Goal: Information Seeking & Learning: Learn about a topic

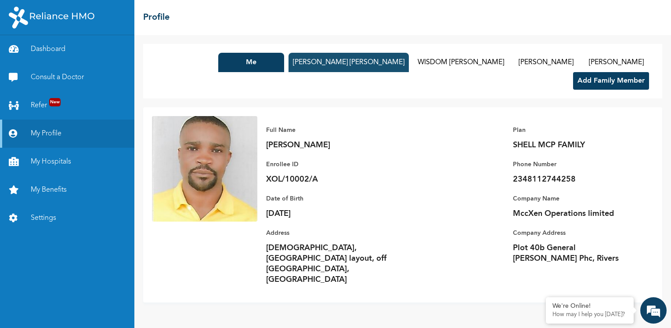
click at [288, 68] on button "Joy Agbisi Nweke" at bounding box center [348, 62] width 120 height 19
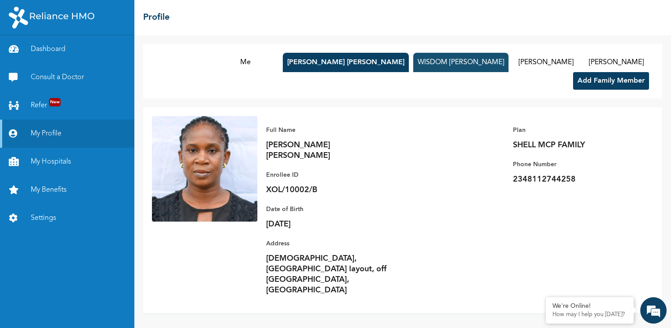
click at [413, 61] on button "WISDOM NWEKE" at bounding box center [460, 62] width 95 height 19
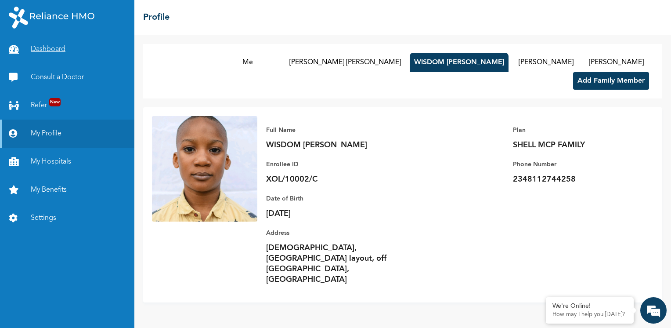
click at [46, 54] on link "Dashboard" at bounding box center [67, 49] width 134 height 28
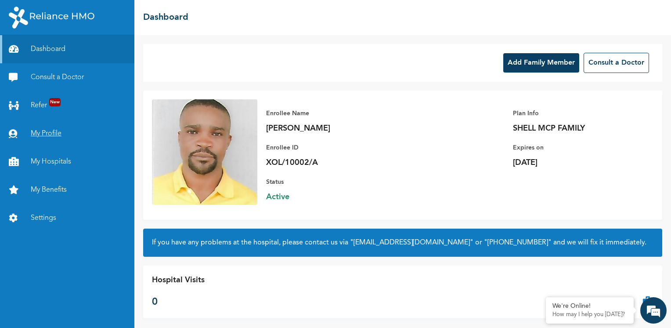
click at [39, 128] on link "My Profile" at bounding box center [67, 133] width 134 height 28
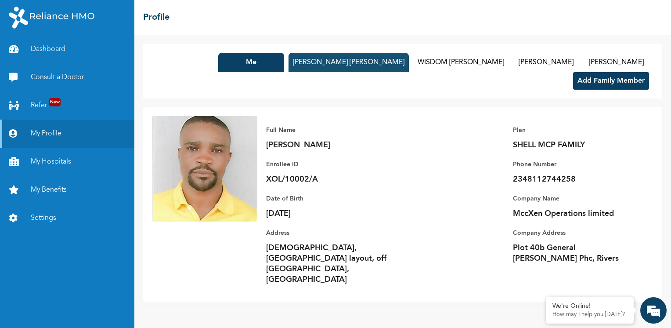
click at [288, 59] on button "Joy Agbisi Nweke" at bounding box center [348, 62] width 120 height 19
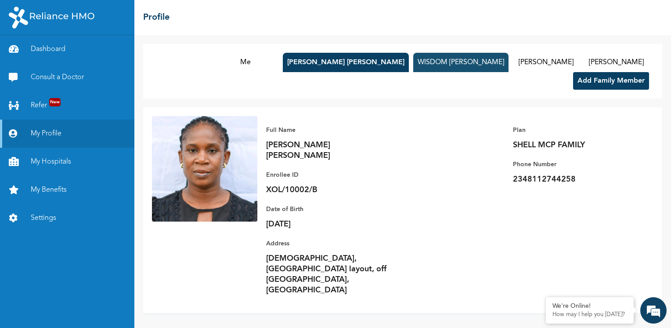
click at [413, 61] on button "WISDOM NWEKE" at bounding box center [460, 62] width 95 height 19
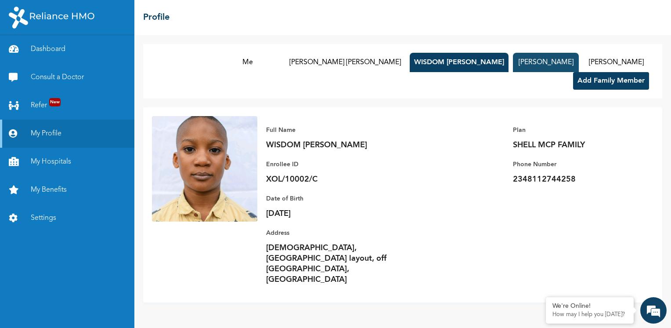
click at [513, 57] on button "WINNIE NWEKE" at bounding box center [546, 62] width 66 height 19
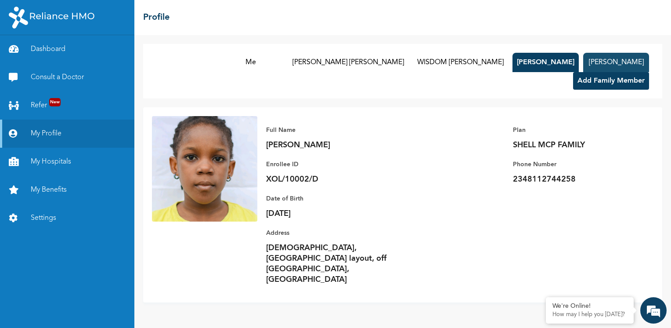
click at [583, 62] on button "CHIBUZOR NWEKE" at bounding box center [616, 62] width 66 height 19
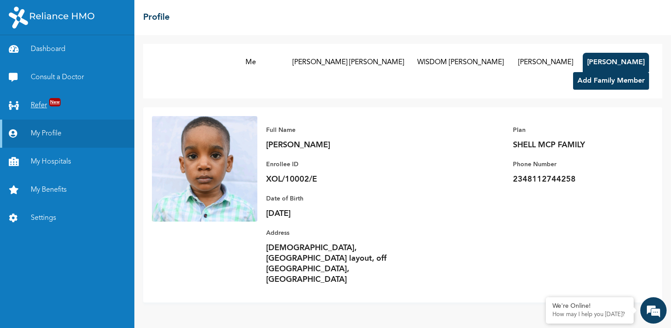
click at [35, 111] on link "Refer New" at bounding box center [67, 105] width 134 height 28
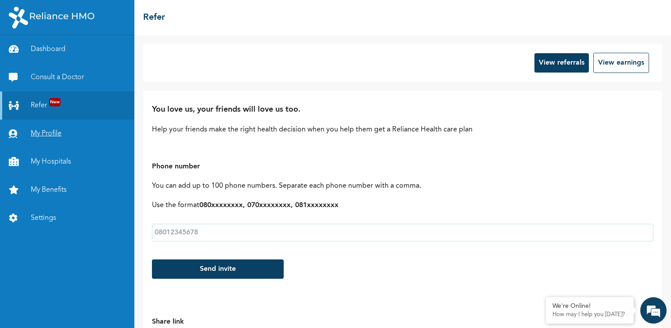
click at [42, 134] on link "My Profile" at bounding box center [67, 133] width 134 height 28
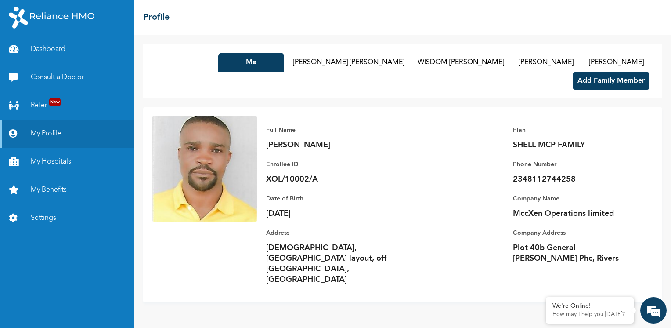
click at [36, 166] on link "My Hospitals" at bounding box center [67, 162] width 134 height 28
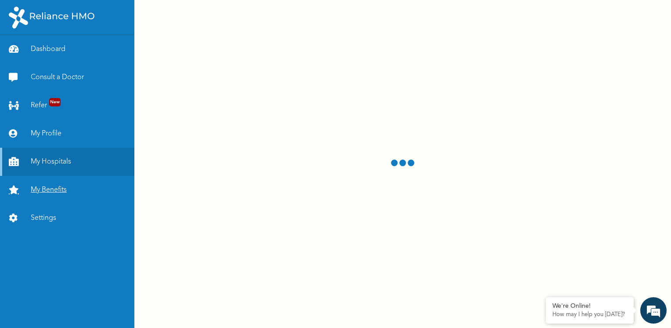
click at [46, 191] on link "My Benefits" at bounding box center [67, 190] width 134 height 28
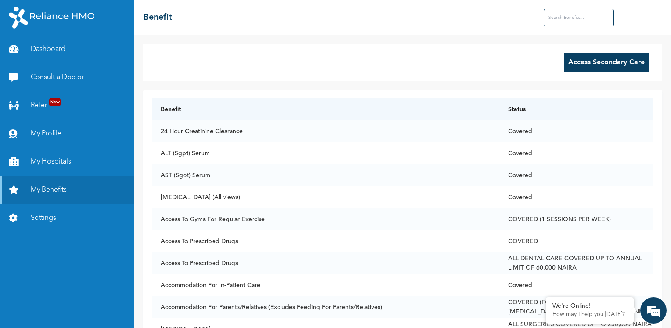
click at [40, 132] on link "My Profile" at bounding box center [67, 133] width 134 height 28
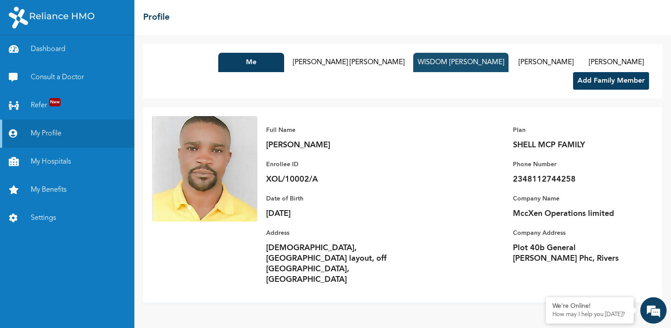
click at [413, 63] on button "WISDOM NWEKE" at bounding box center [460, 62] width 95 height 19
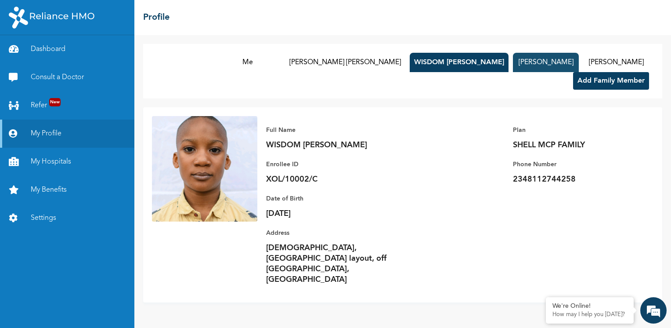
click at [513, 58] on button "WINNIE NWEKE" at bounding box center [546, 62] width 66 height 19
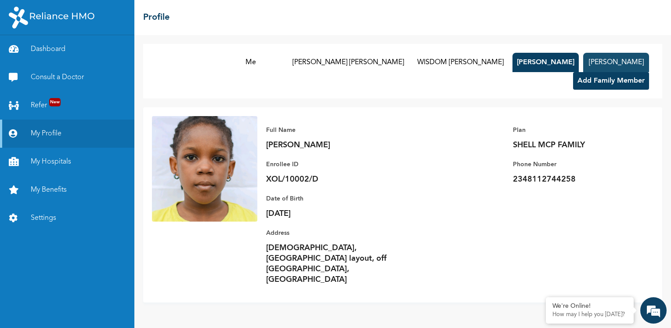
click at [583, 61] on button "CHIBUZOR NWEKE" at bounding box center [616, 62] width 66 height 19
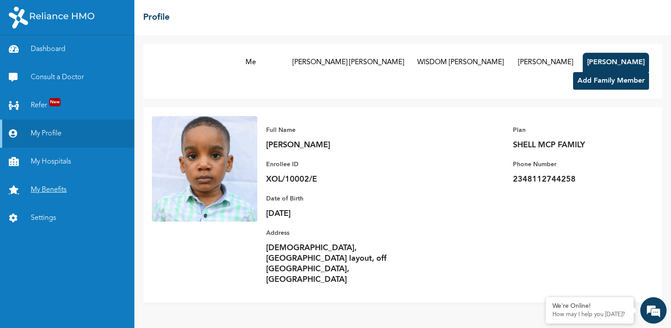
click at [36, 194] on link "My Benefits" at bounding box center [67, 190] width 134 height 28
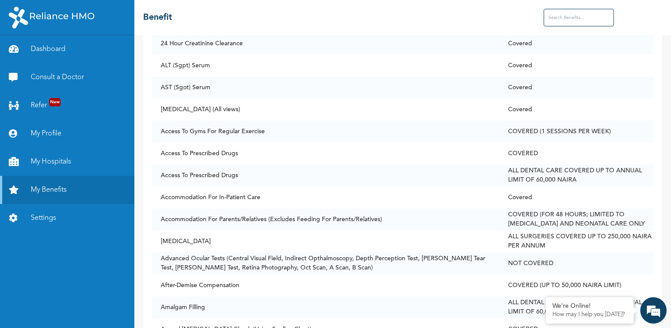
scroll to position [105, 0]
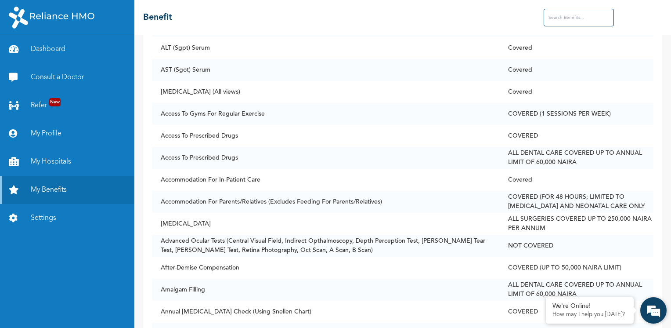
click at [666, 323] on div "We're Online! How may I help you today?" at bounding box center [653, 310] width 26 height 26
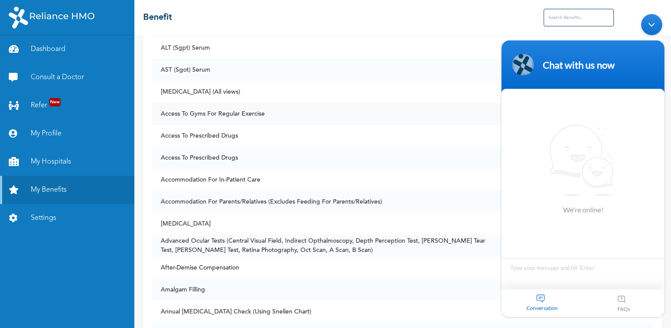
click at [436, 109] on td "Access To Gyms For Regular Exercise" at bounding box center [325, 114] width 347 height 22
click at [461, 83] on td "Abdominal X-Ray (All views)" at bounding box center [325, 92] width 347 height 22
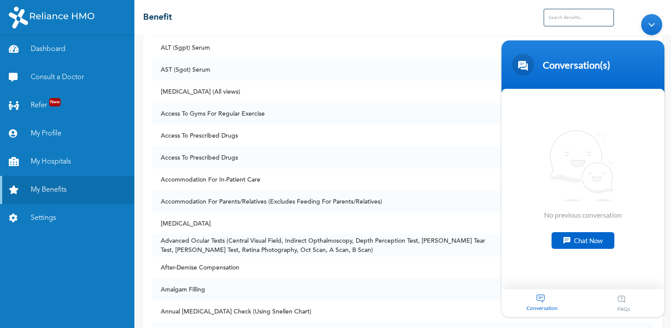
click at [652, 30] on div "Minimize live chat window" at bounding box center [651, 24] width 21 height 21
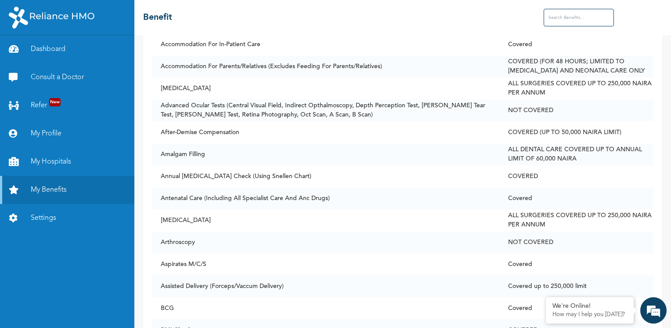
scroll to position [246, 0]
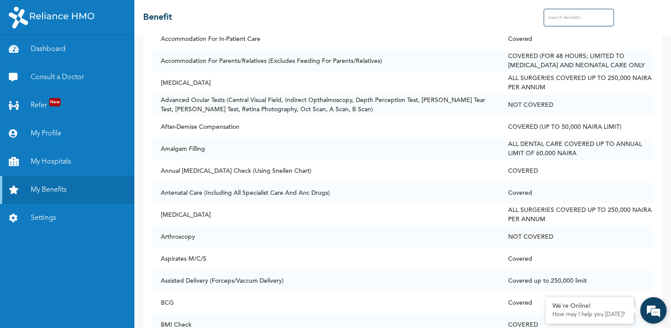
click at [665, 322] on div "We're Online! How may I help you today?" at bounding box center [653, 310] width 26 height 26
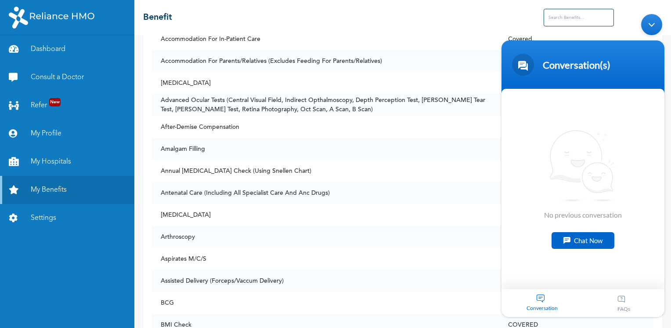
click at [653, 28] on div "Minimize live chat window" at bounding box center [651, 24] width 21 height 21
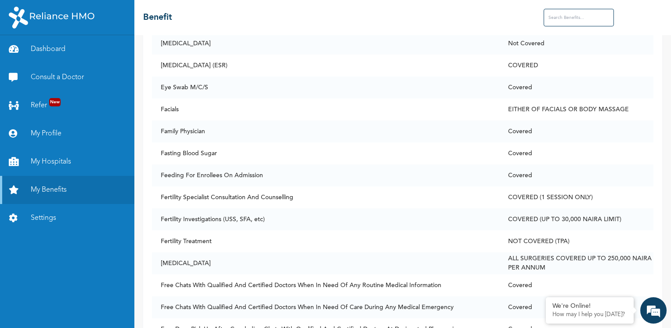
scroll to position [1914, 0]
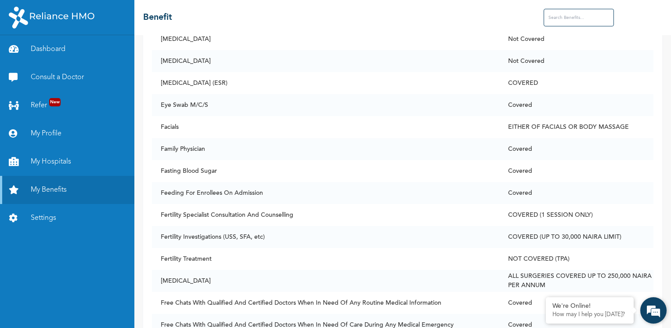
drag, startPoint x: 666, startPoint y: 321, endPoint x: 169, endPoint y: 180, distance: 516.8
click at [666, 321] on div "We're Online! How may I help you today?" at bounding box center [653, 310] width 26 height 26
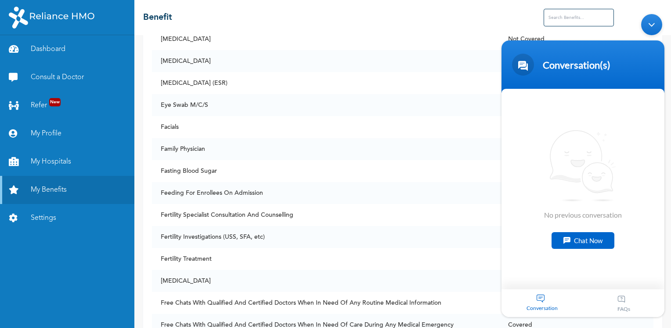
click at [666, 189] on body "Conversation(s) We're online! No previous conversation Chat Now Conversation FA…" at bounding box center [583, 165] width 172 height 311
click at [652, 33] on div "Minimize live chat window" at bounding box center [651, 24] width 21 height 21
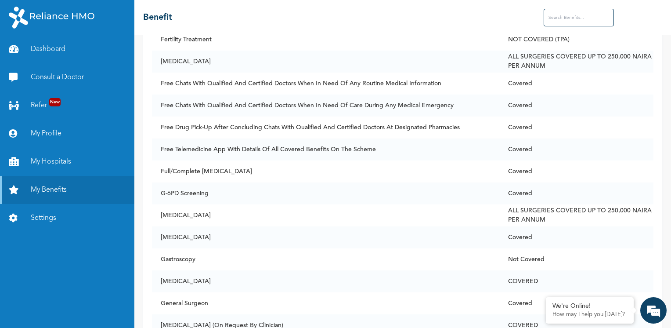
scroll to position [2137, 0]
